Goal: Entertainment & Leisure: Browse casually

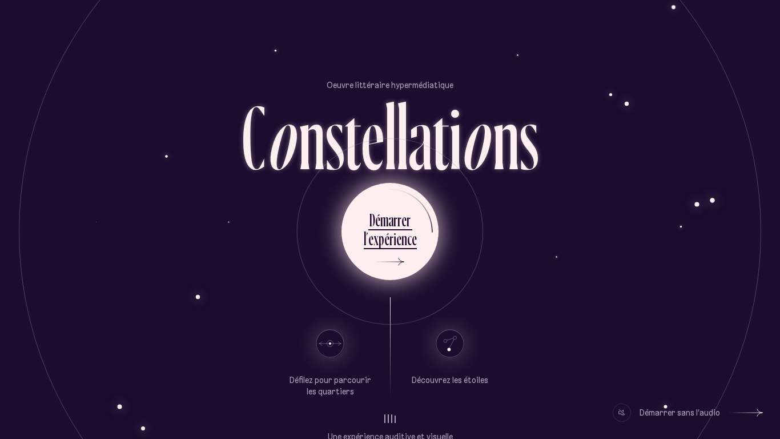
click at [383, 204] on li "D é m a r r e r l ’ e x p é r i e n c e" at bounding box center [390, 231] width 53 height 63
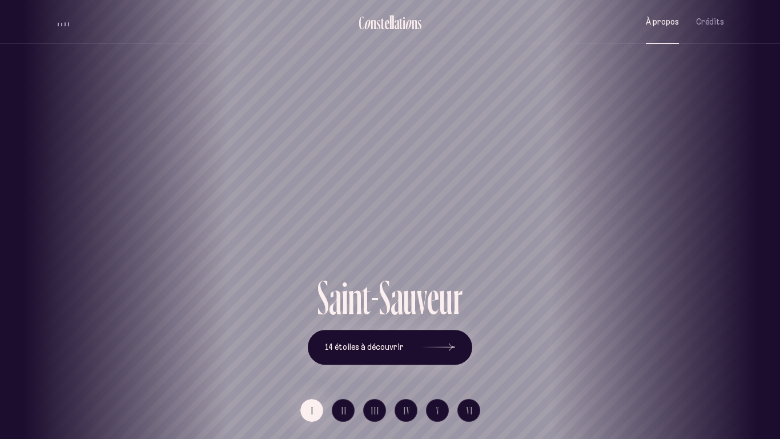
click at [665, 23] on span "À propos" at bounding box center [662, 22] width 33 height 10
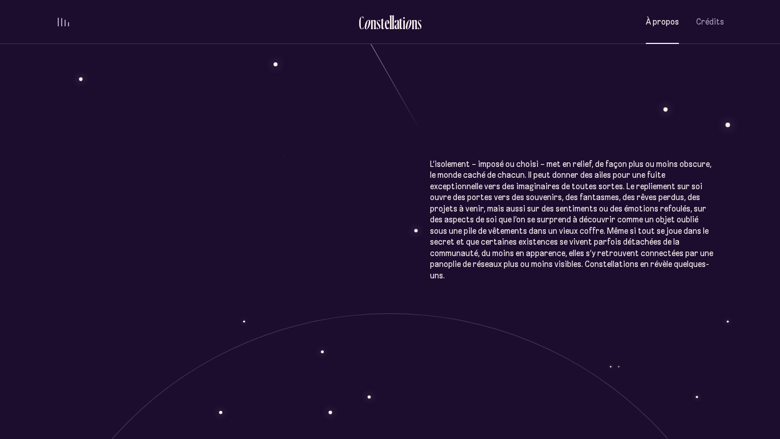
scroll to position [647, 0]
click at [713, 18] on span "Crédits" at bounding box center [710, 22] width 28 height 10
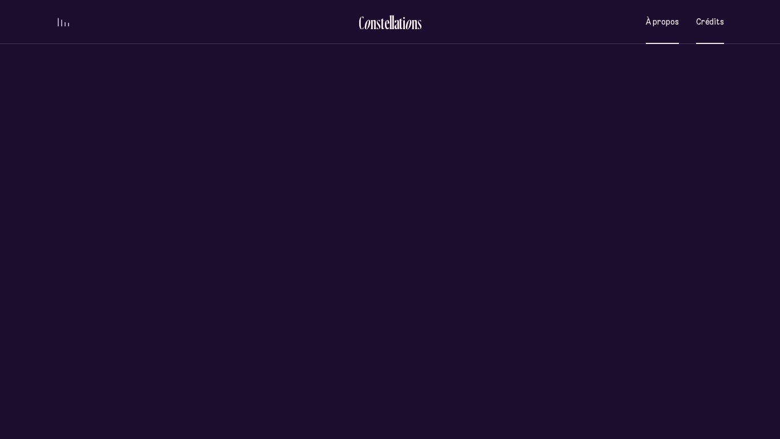
scroll to position [0, 0]
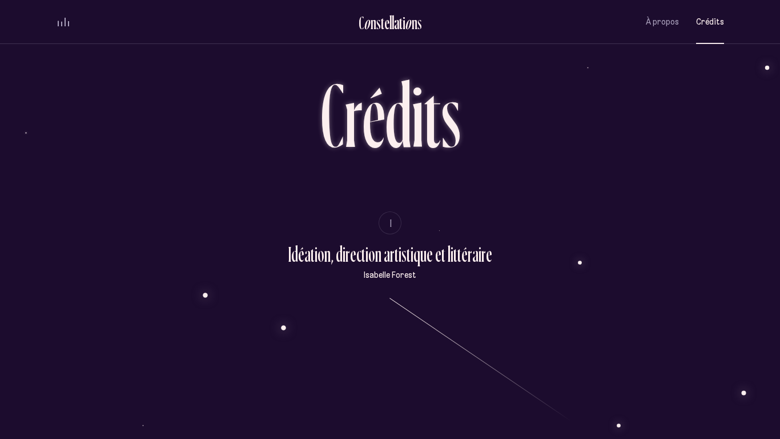
click at [706, 33] on button "Crédits" at bounding box center [710, 22] width 28 height 27
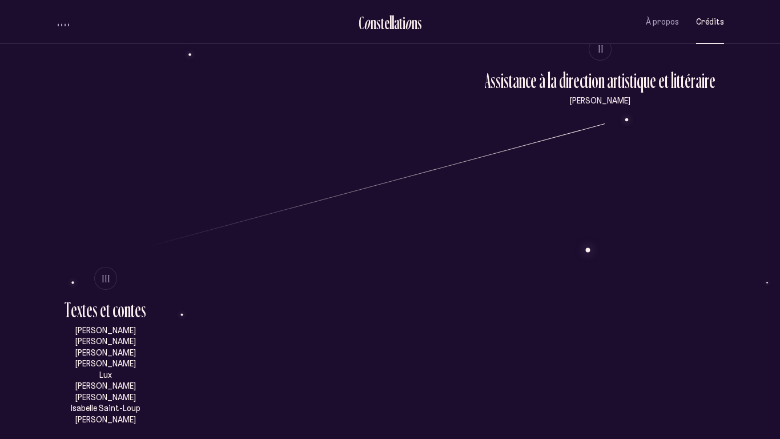
scroll to position [413, 0]
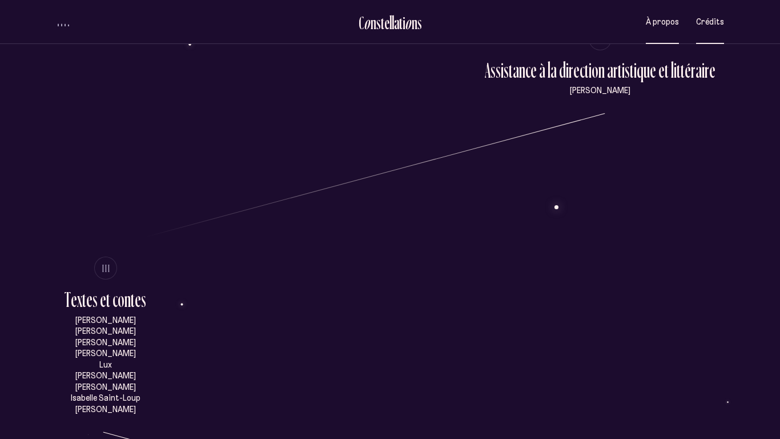
click at [657, 26] on span "À propos" at bounding box center [662, 22] width 33 height 10
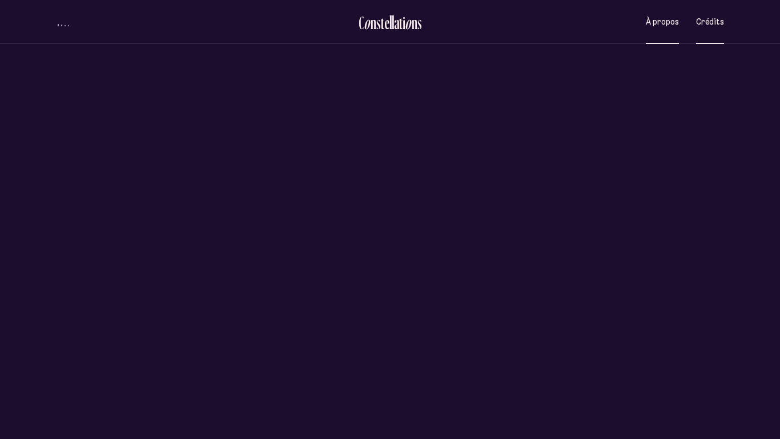
scroll to position [0, 0]
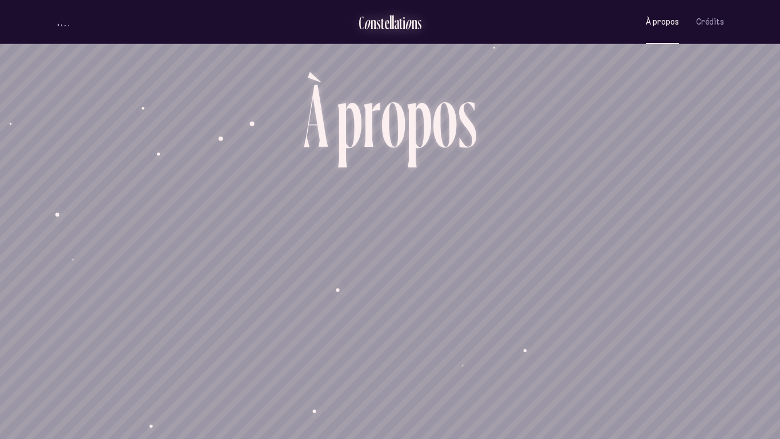
click at [397, 21] on div "a" at bounding box center [396, 22] width 5 height 19
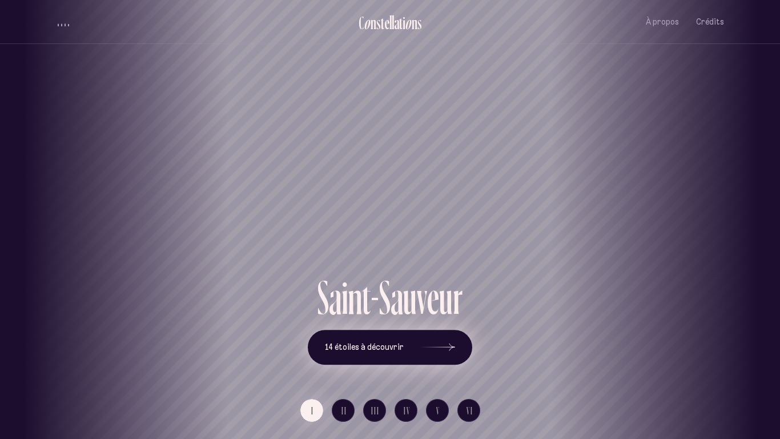
click at [402, 342] on span "14 étoiles à découvrir" at bounding box center [364, 347] width 79 height 10
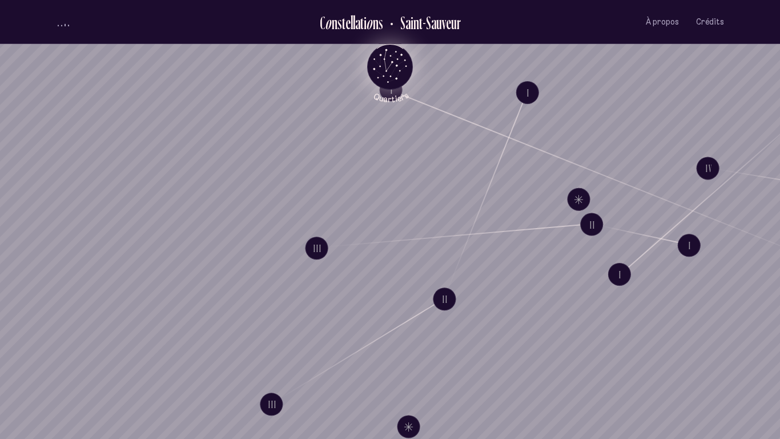
click at [392, 81] on icon "Quartiers" at bounding box center [390, 85] width 67 height 35
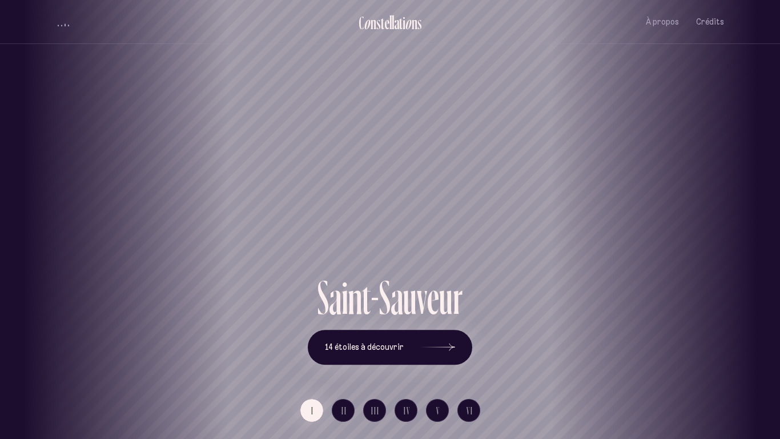
click at [359, 178] on div "Saint-Sauveur" at bounding box center [390, 137] width 780 height 274
click at [421, 348] on icon at bounding box center [438, 347] width 34 height 86
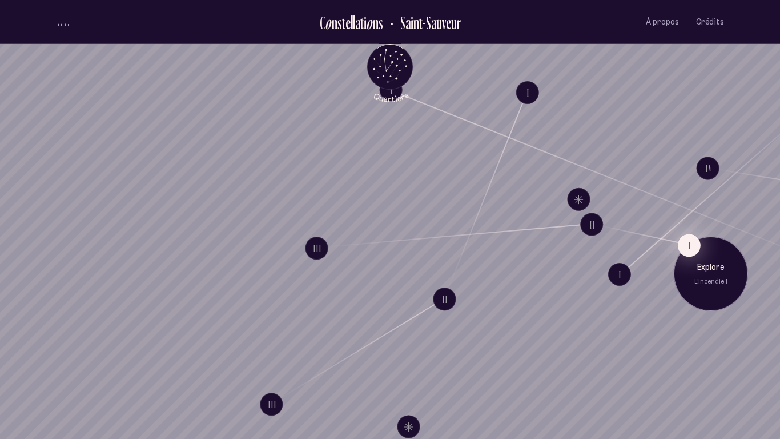
click at [685, 244] on button "I" at bounding box center [689, 245] width 23 height 23
